Goal: Task Accomplishment & Management: Complete application form

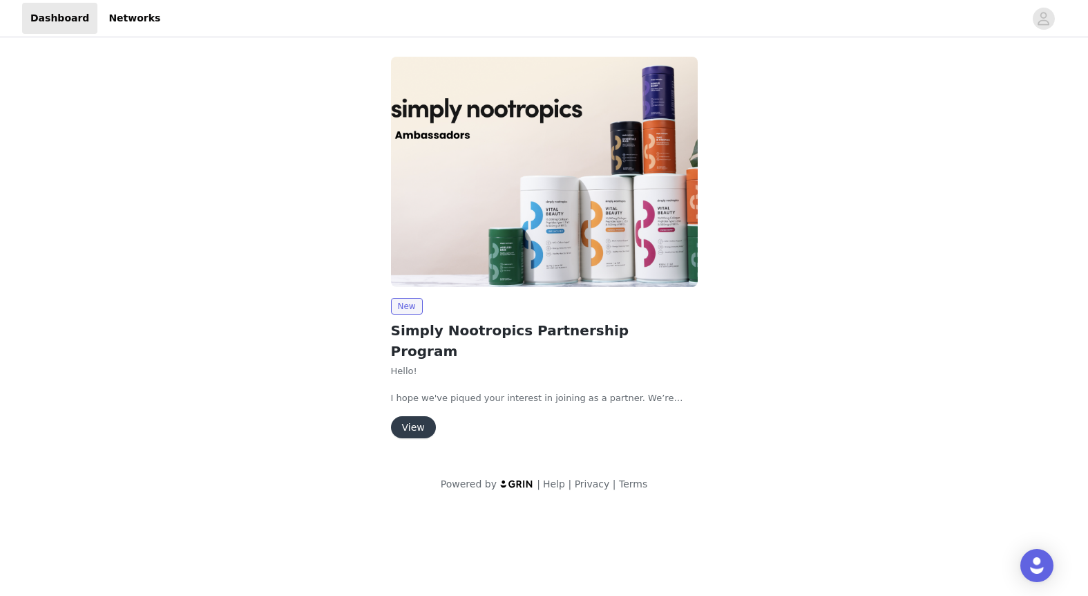
click at [416, 416] on button "View" at bounding box center [413, 427] width 45 height 22
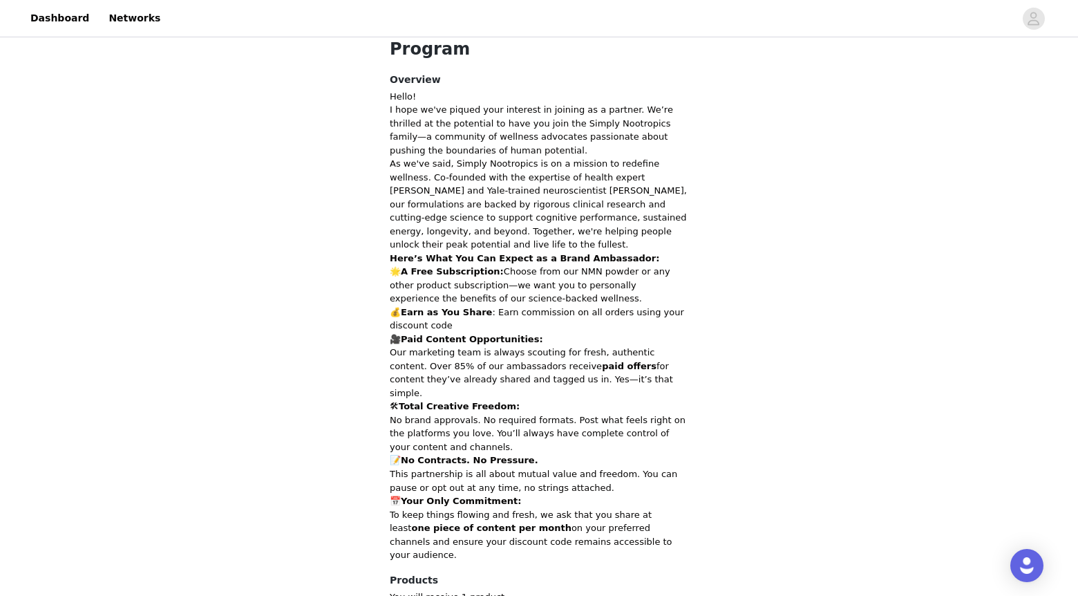
scroll to position [282, 0]
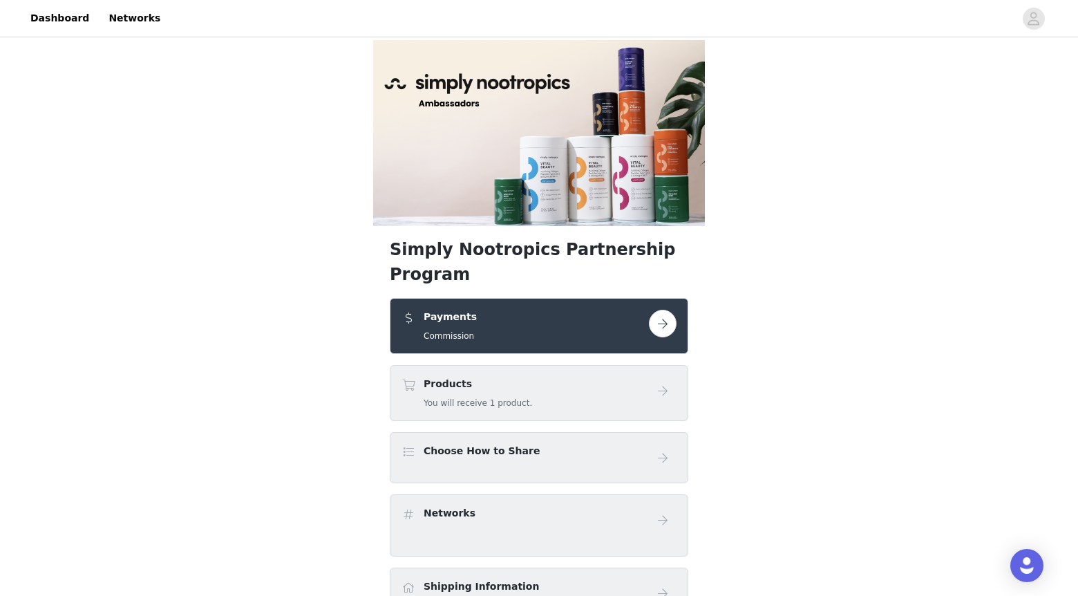
click at [509, 310] on div "Payments Commission" at bounding box center [525, 326] width 247 height 32
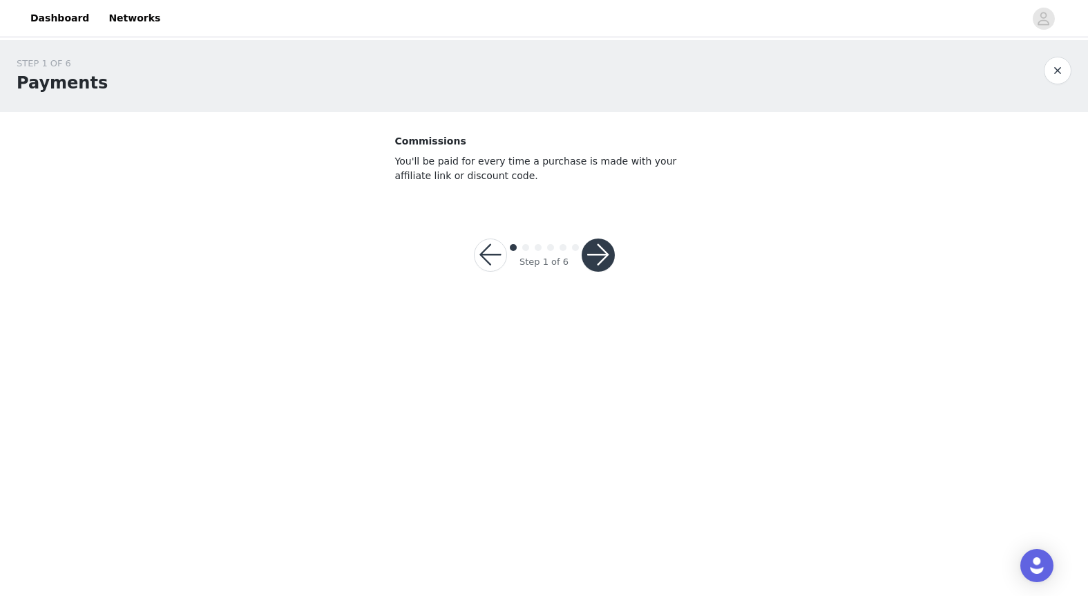
click at [598, 254] on button "button" at bounding box center [598, 254] width 33 height 33
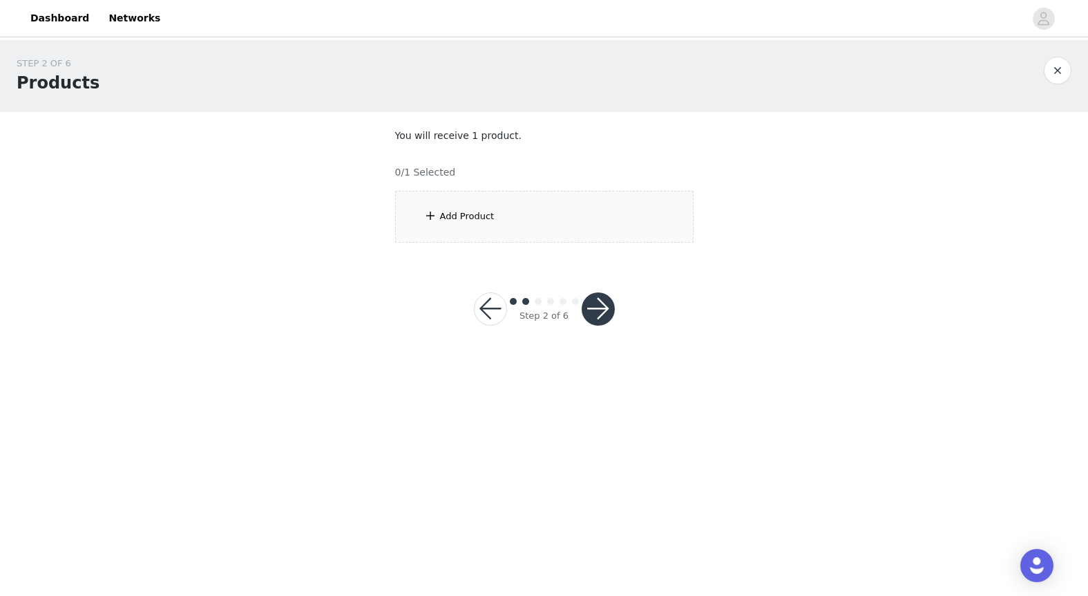
click at [469, 217] on div "Add Product" at bounding box center [467, 216] width 55 height 14
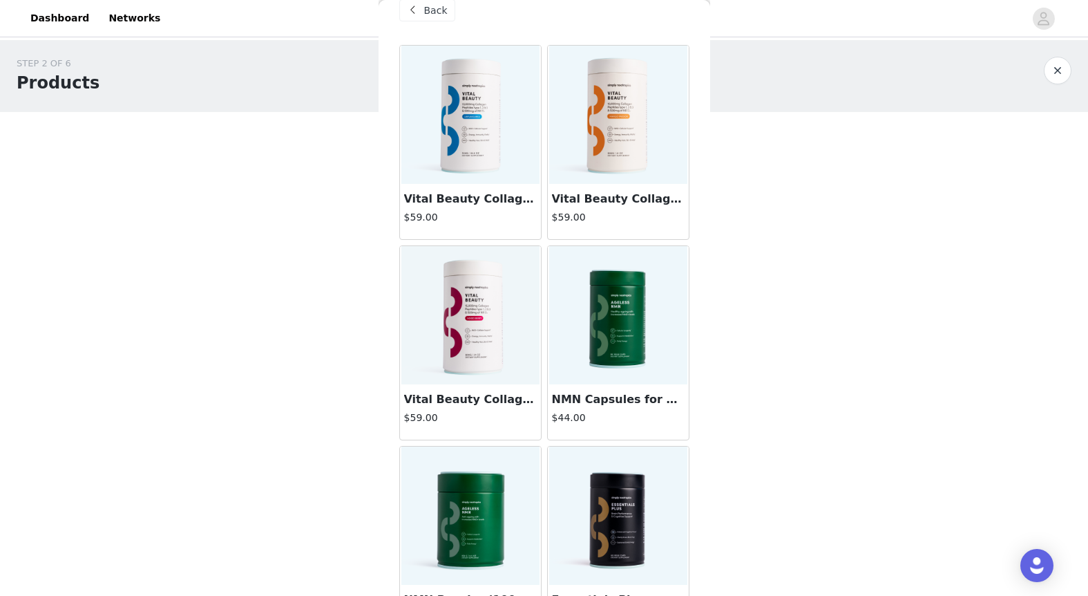
scroll to position [72, 0]
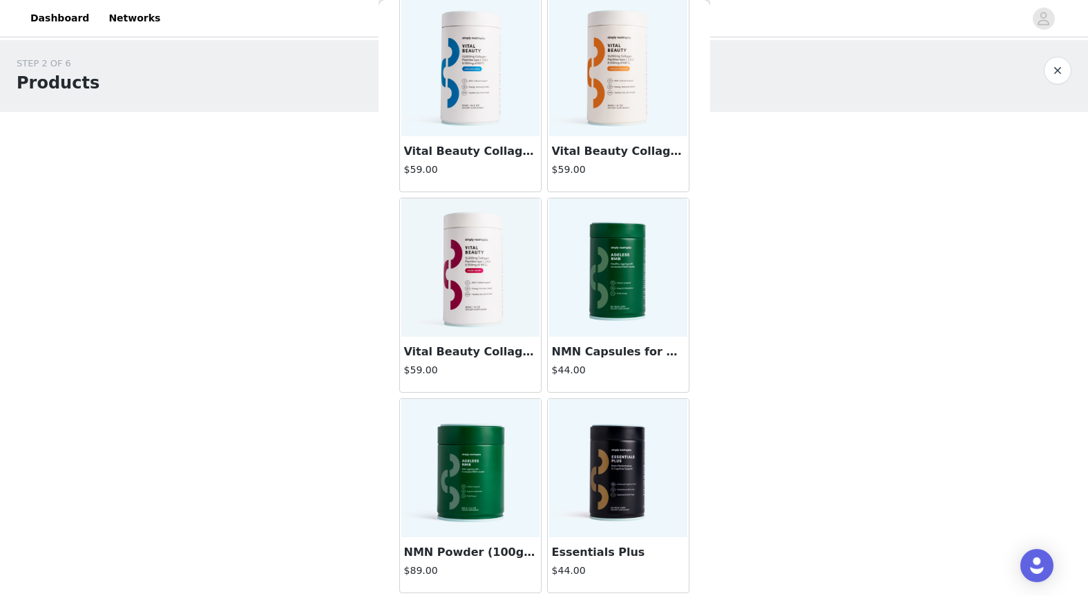
click at [456, 496] on img at bounding box center [471, 468] width 138 height 138
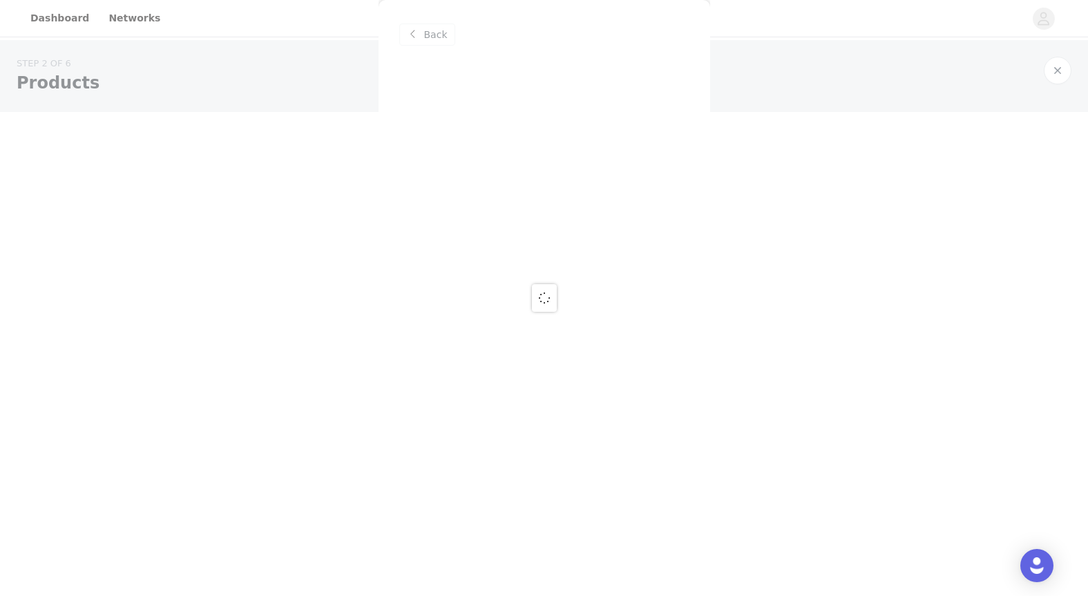
scroll to position [0, 0]
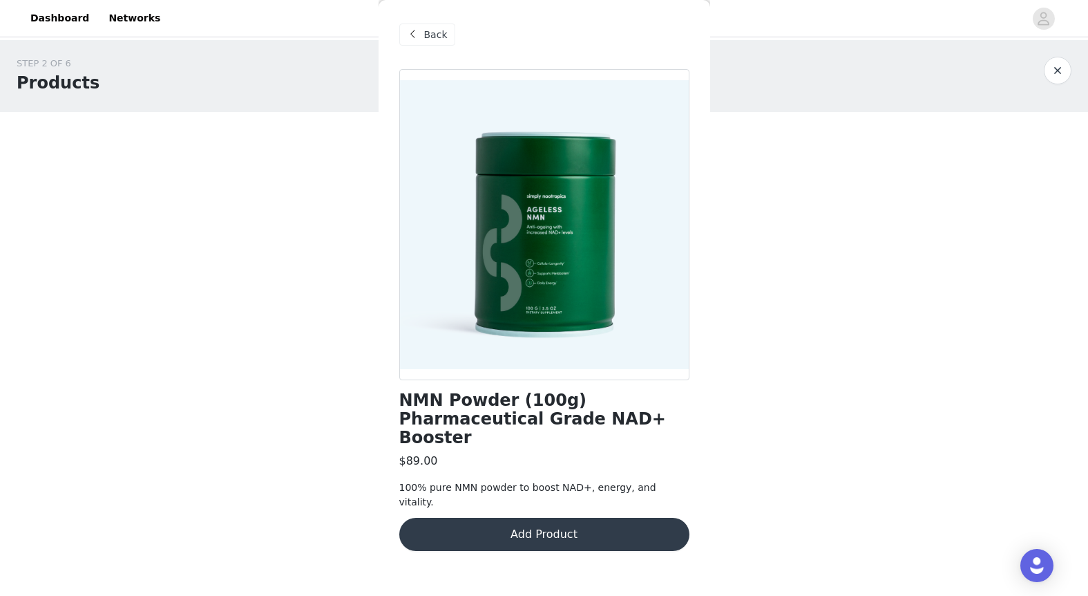
click at [529, 518] on button "Add Product" at bounding box center [544, 534] width 290 height 33
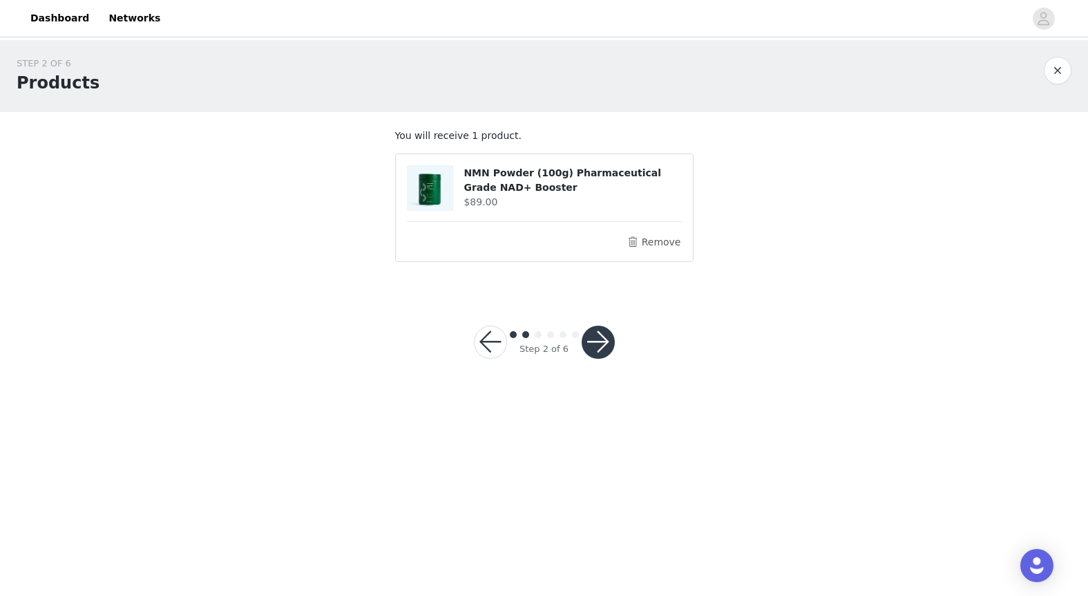
click at [605, 346] on button "button" at bounding box center [598, 341] width 33 height 33
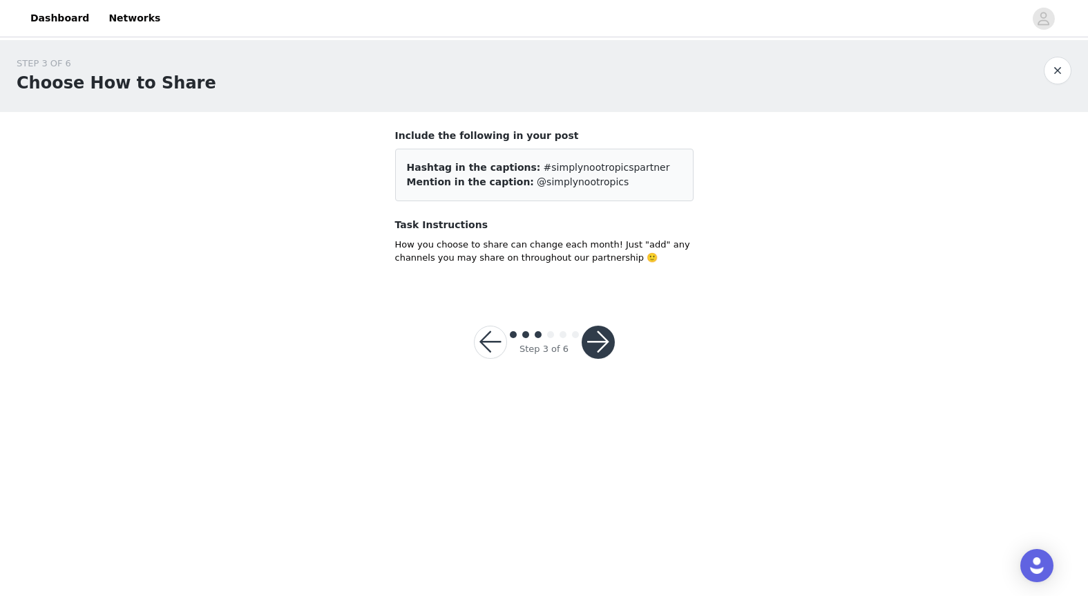
click at [600, 342] on button "button" at bounding box center [598, 341] width 33 height 33
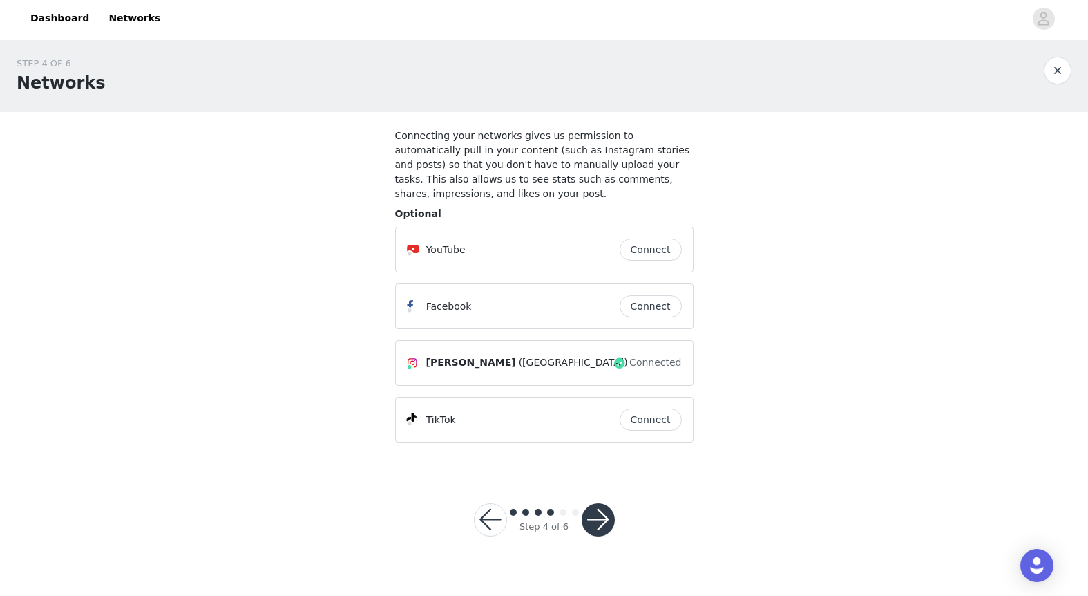
click at [646, 307] on button "Connect" at bounding box center [651, 306] width 62 height 22
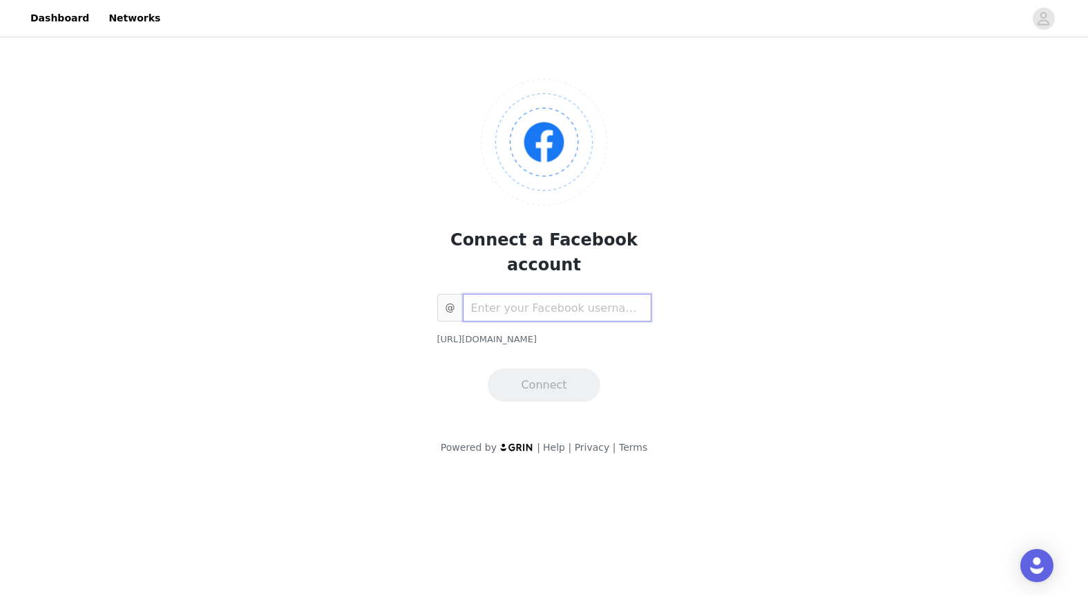
click at [550, 294] on input "text" at bounding box center [557, 308] width 189 height 28
paste input "https://www.facebook.com/edward.latimore"
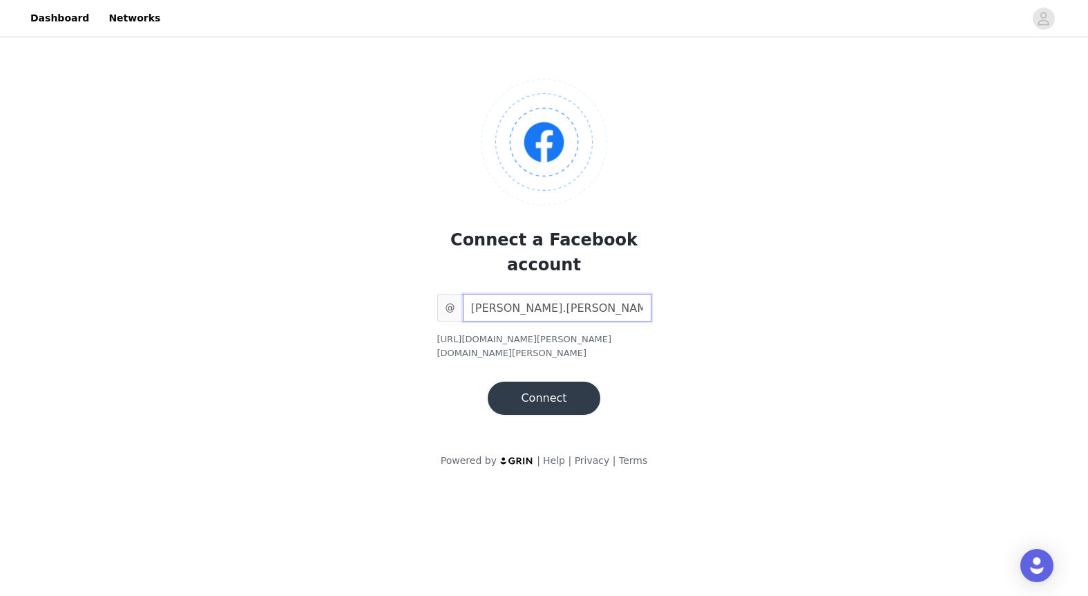
type input "edward.latimore"
click at [545, 381] on button "Connect" at bounding box center [544, 397] width 112 height 33
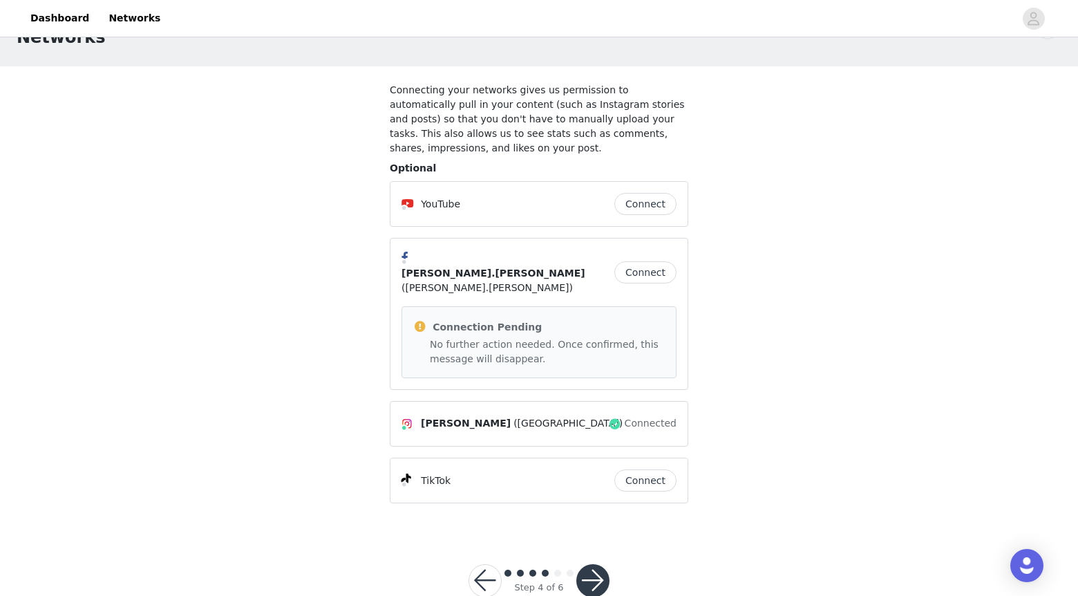
scroll to position [56, 0]
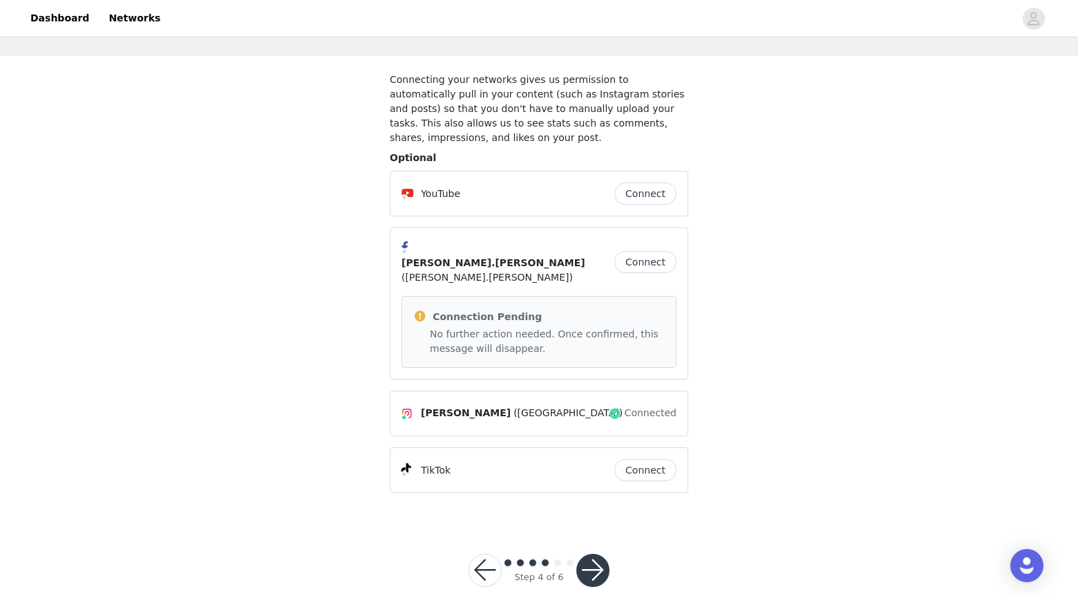
click at [601, 554] on button "button" at bounding box center [592, 570] width 33 height 33
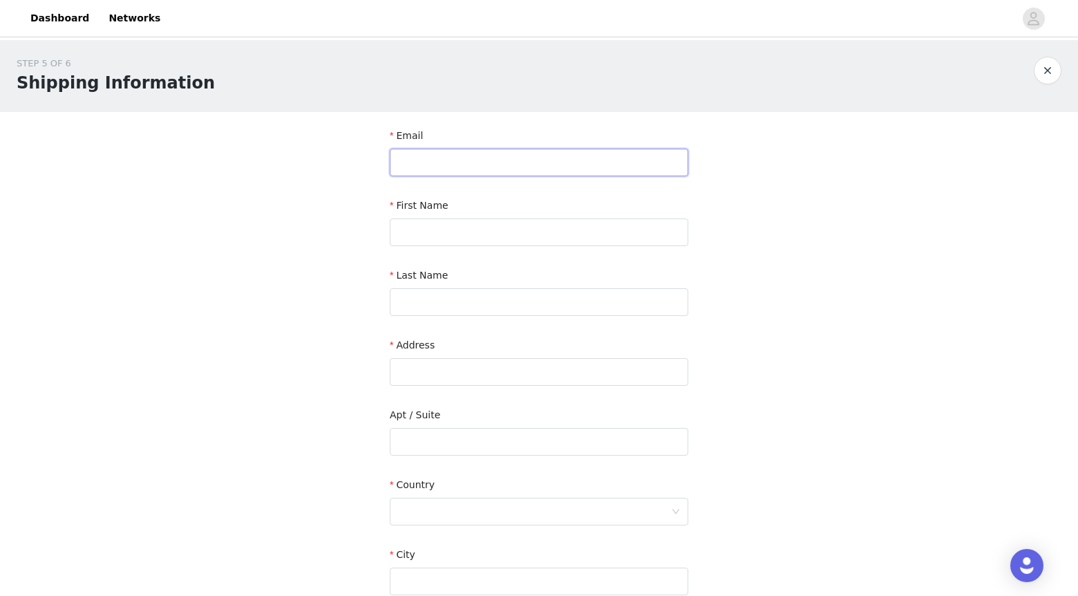
click at [451, 153] on input "text" at bounding box center [539, 163] width 299 height 28
type input "edward.latimore@gmail.com"
type input "Edward"
type input "Latimore"
type input "946 Lindsay Road"
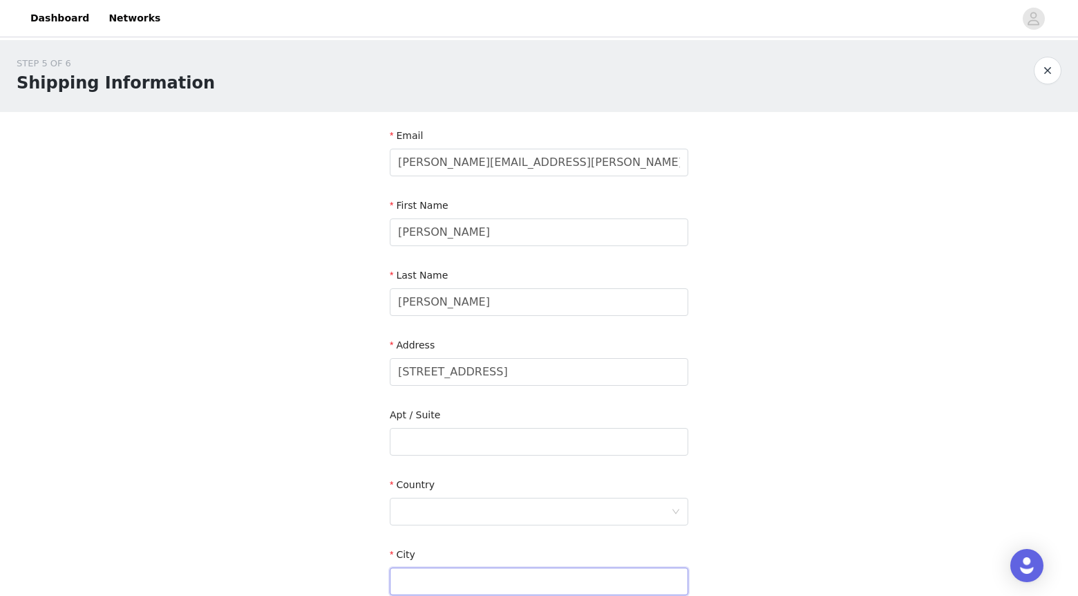
type input "CARNEGIE"
type input "15106"
type input "4124789440"
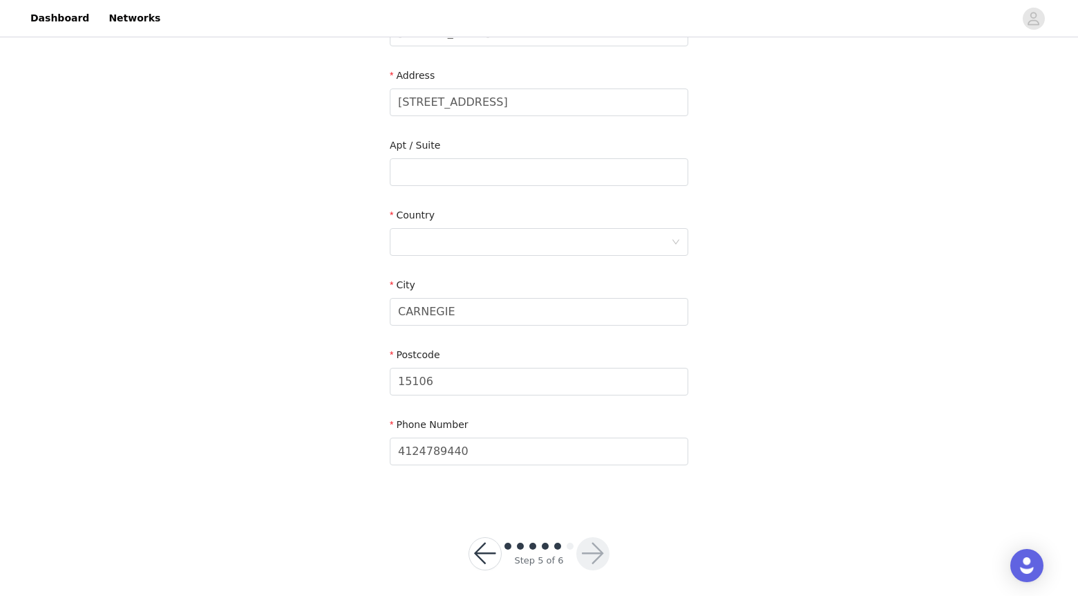
scroll to position [276, 0]
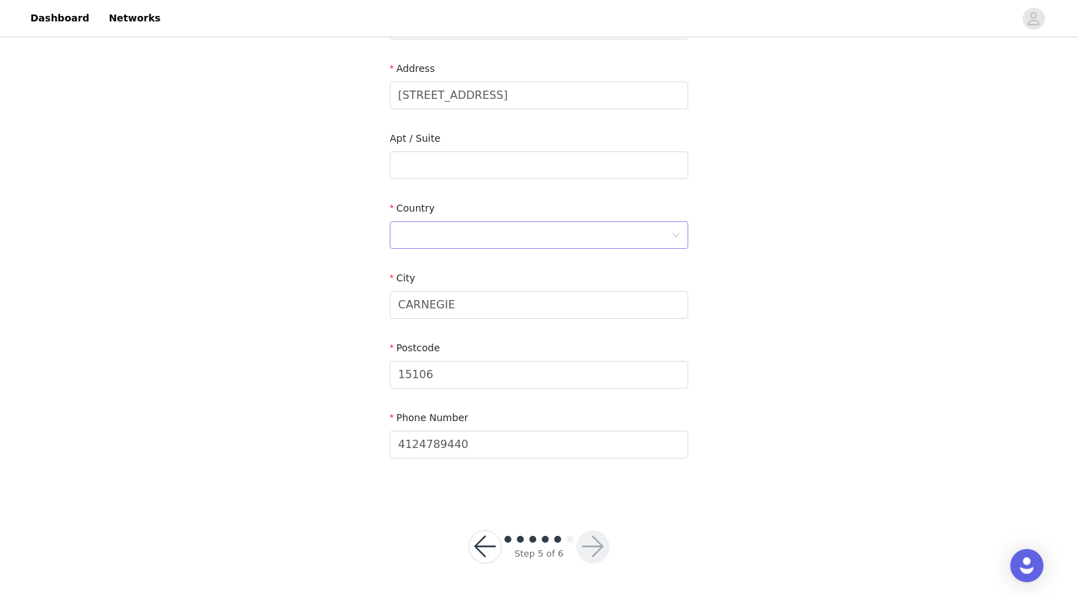
click at [440, 232] on div at bounding box center [534, 235] width 273 height 26
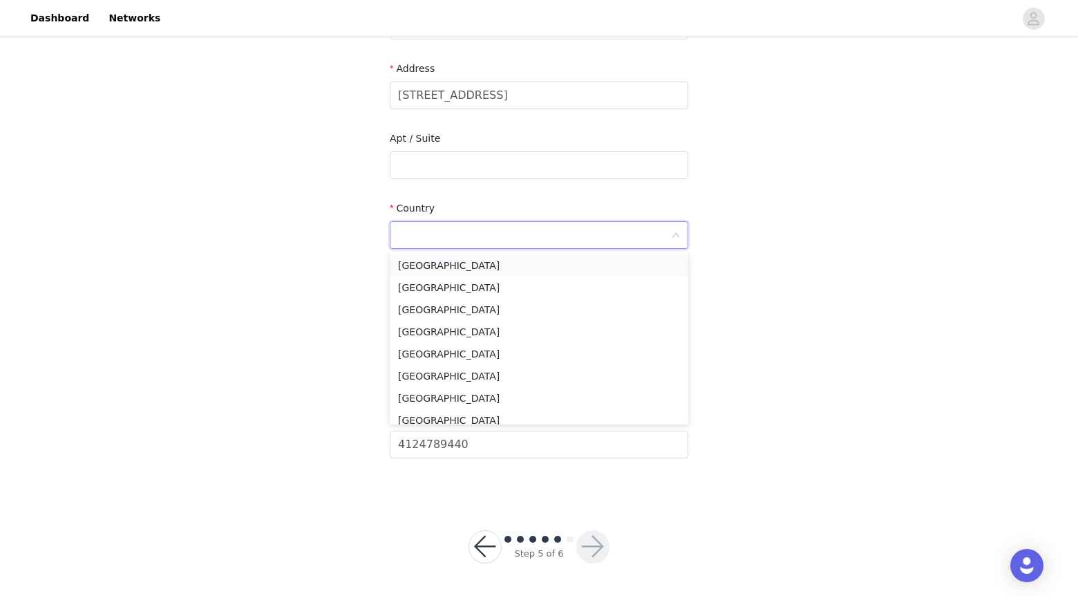
click at [444, 272] on li "United States" at bounding box center [539, 265] width 299 height 22
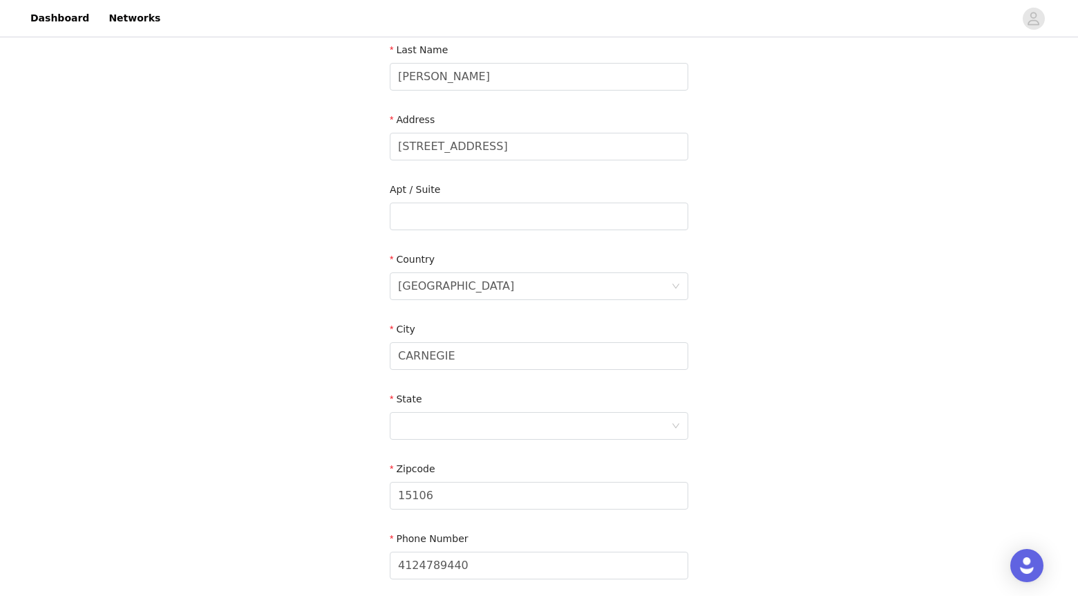
scroll to position [202, 0]
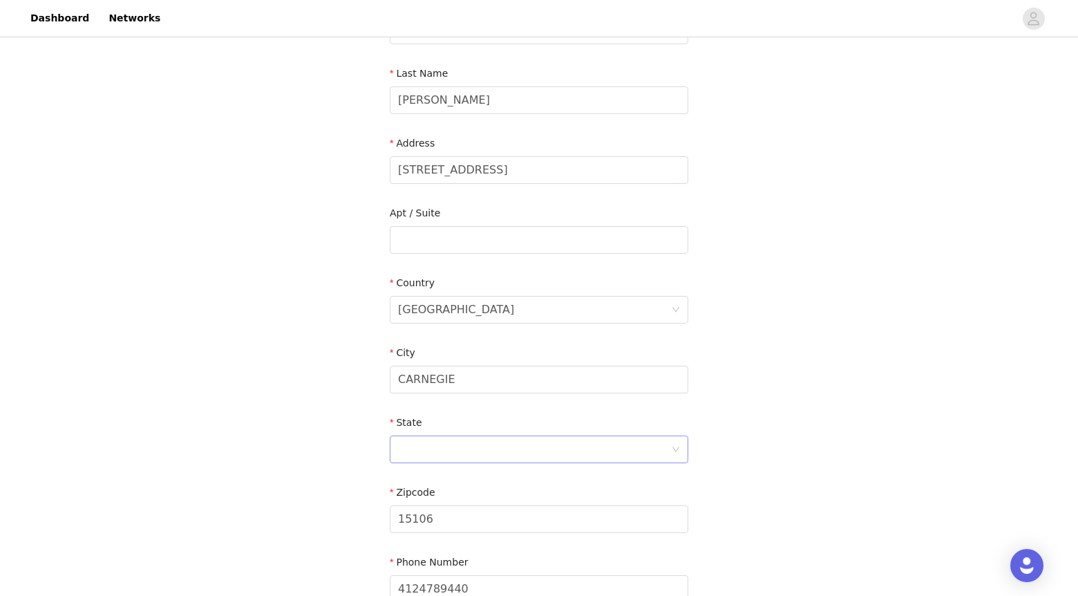
click at [500, 447] on div at bounding box center [534, 449] width 273 height 26
click at [457, 480] on li "Pennsylvania" at bounding box center [539, 477] width 299 height 22
click at [828, 456] on div "STEP 5 OF 6 Shipping Information Email edward.latimore@gmail.com First Name Edw…" at bounding box center [539, 239] width 1078 height 803
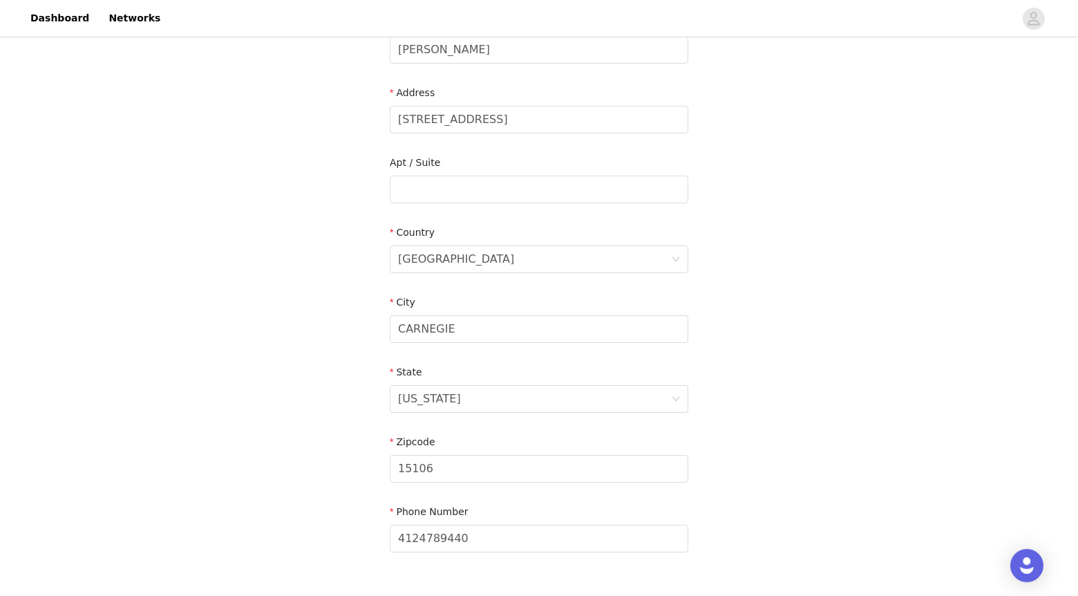
scroll to position [346, 0]
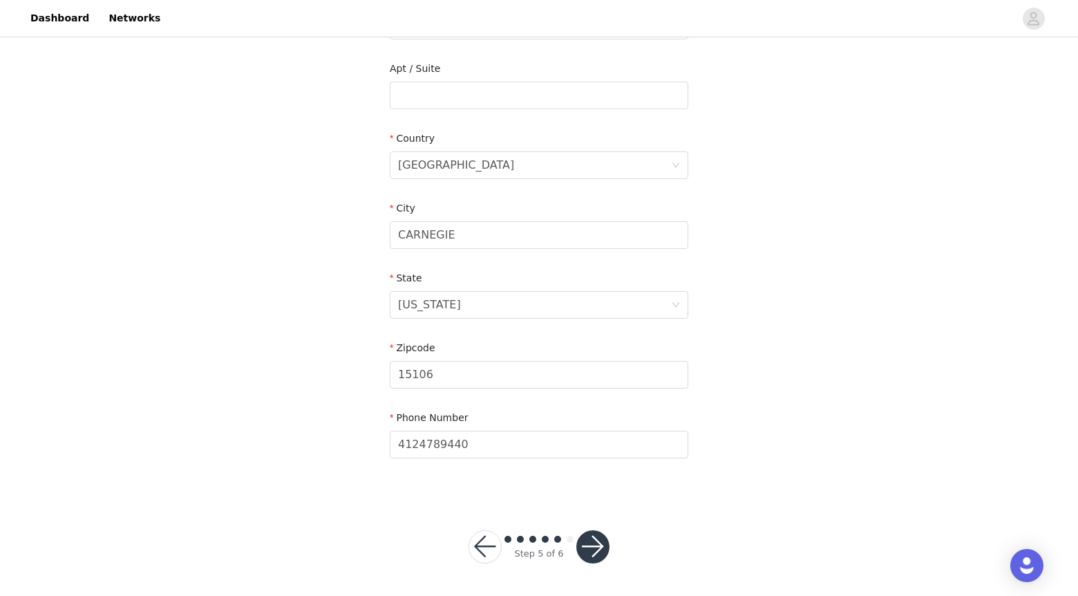
click at [592, 544] on button "button" at bounding box center [592, 546] width 33 height 33
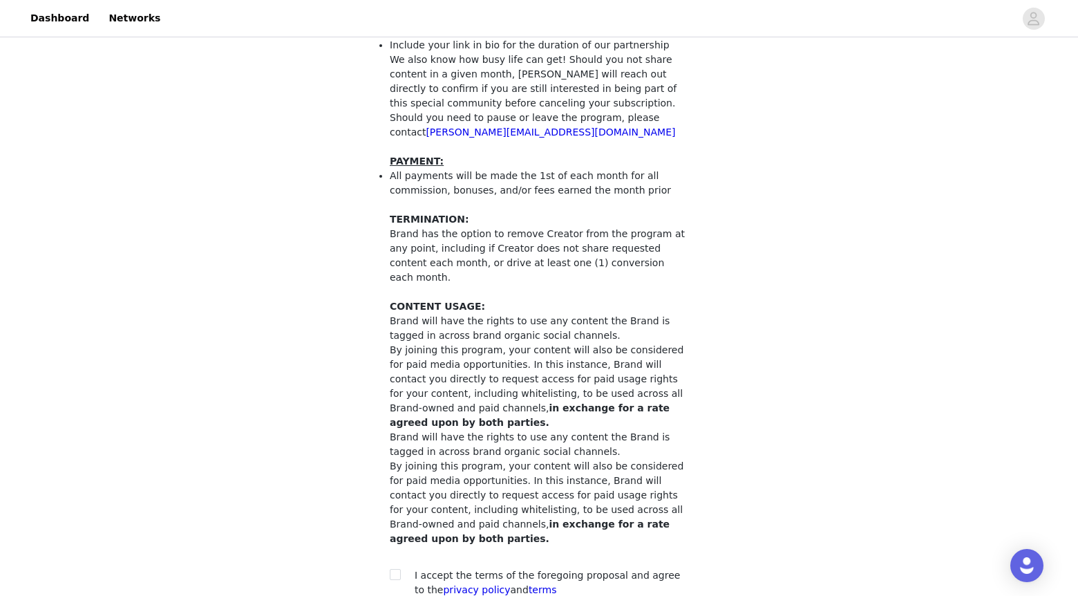
scroll to position [275, 0]
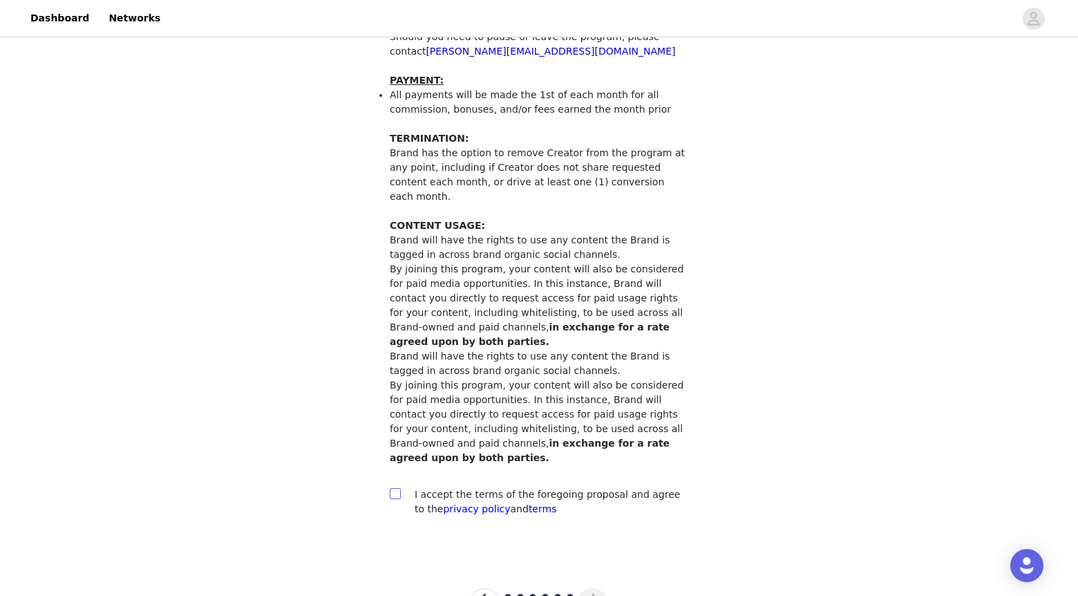
click at [393, 488] on input "checkbox" at bounding box center [395, 493] width 10 height 10
checkbox input "true"
click at [589, 588] on button "button" at bounding box center [592, 604] width 33 height 33
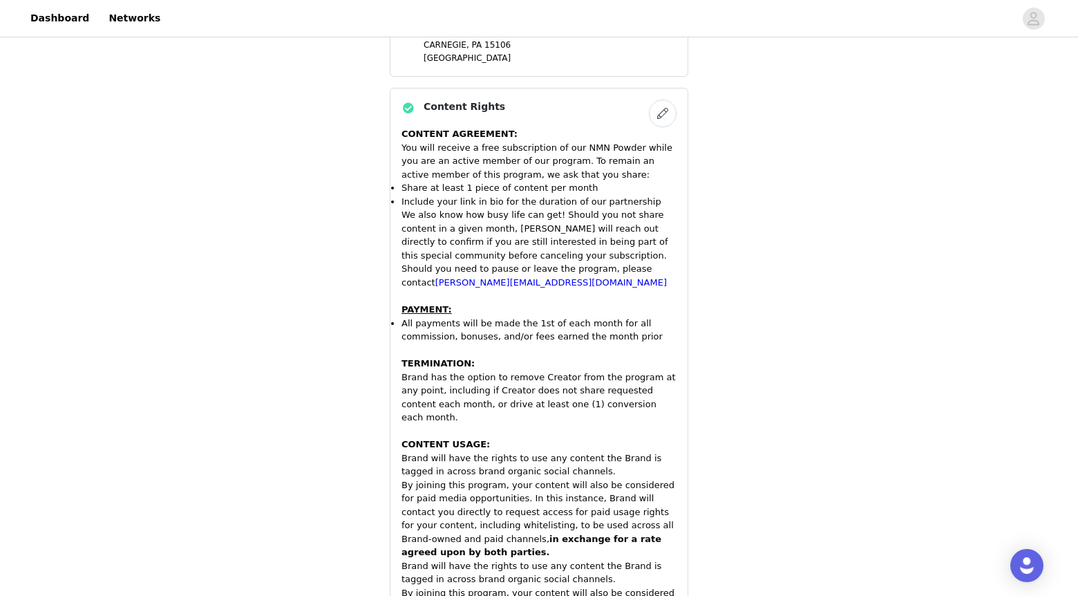
scroll to position [751, 0]
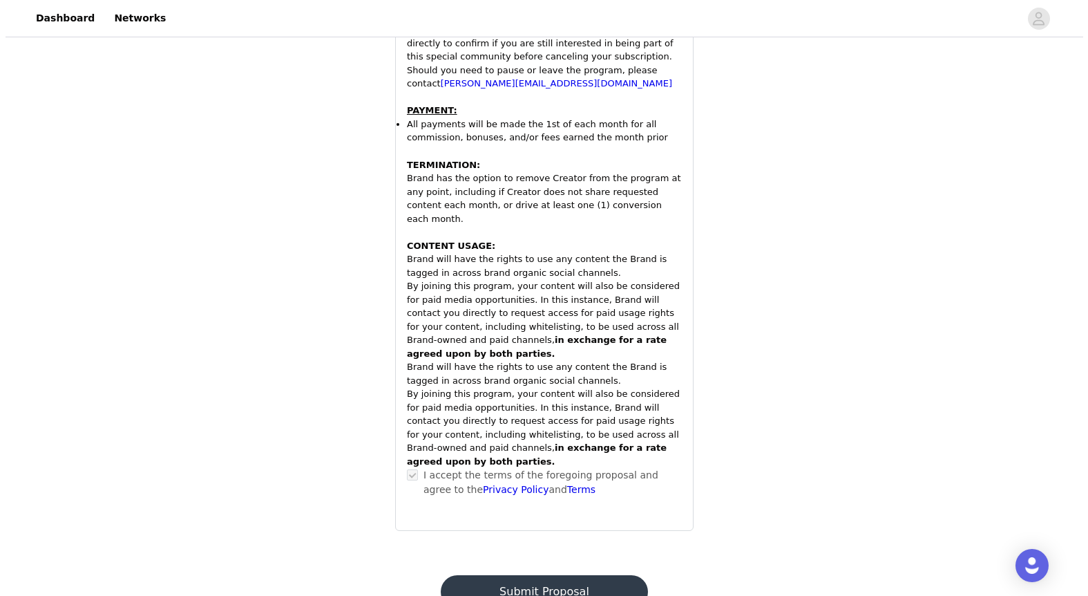
scroll to position [0, 0]
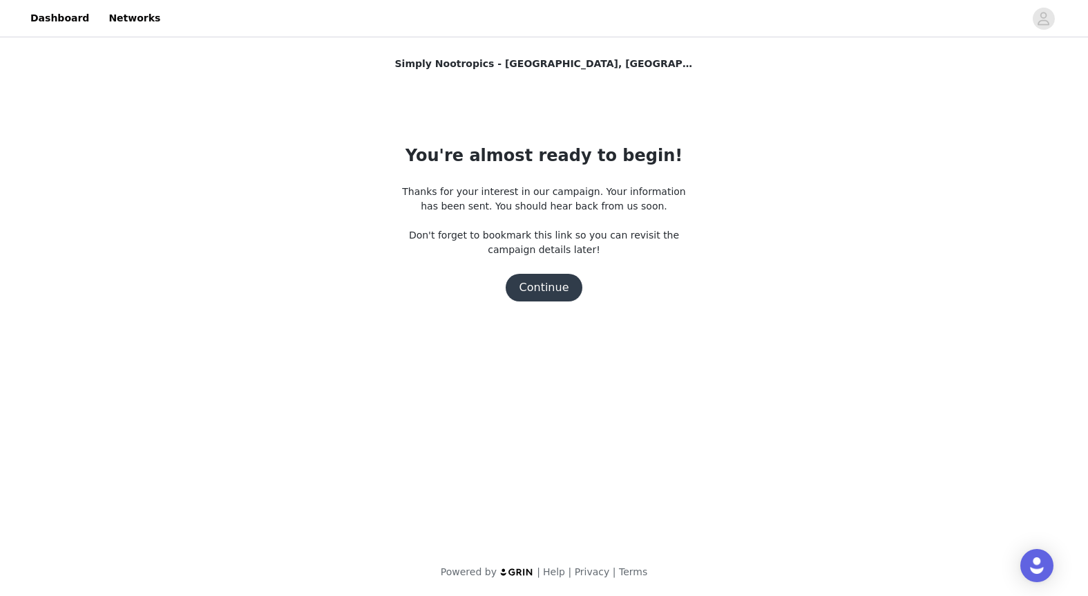
click at [540, 288] on button "Continue" at bounding box center [544, 288] width 77 height 28
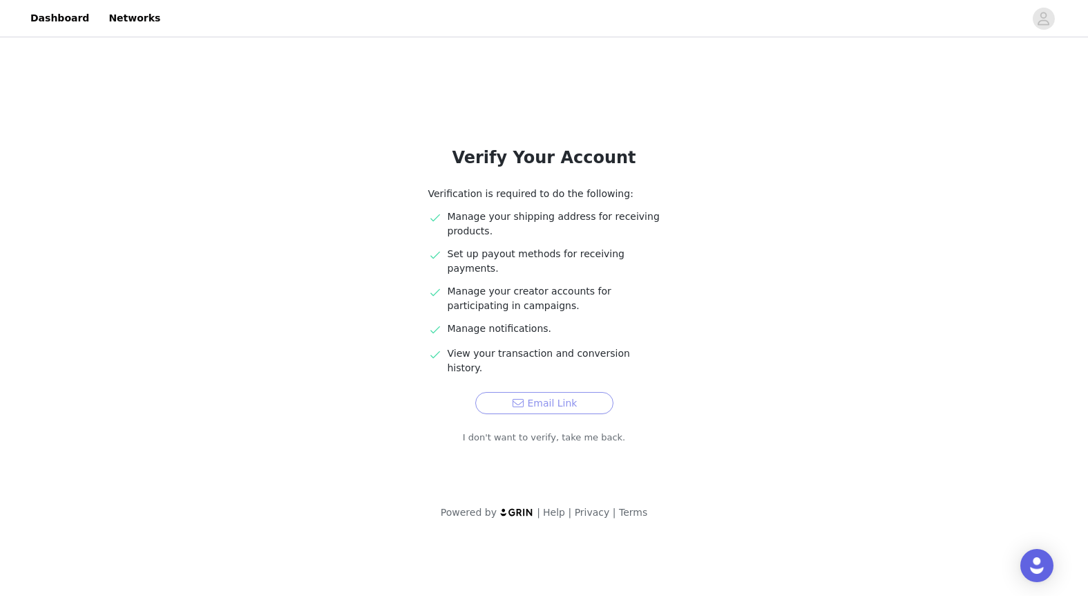
click at [552, 392] on button "Email Link" at bounding box center [544, 403] width 138 height 22
